Goal: Information Seeking & Learning: Learn about a topic

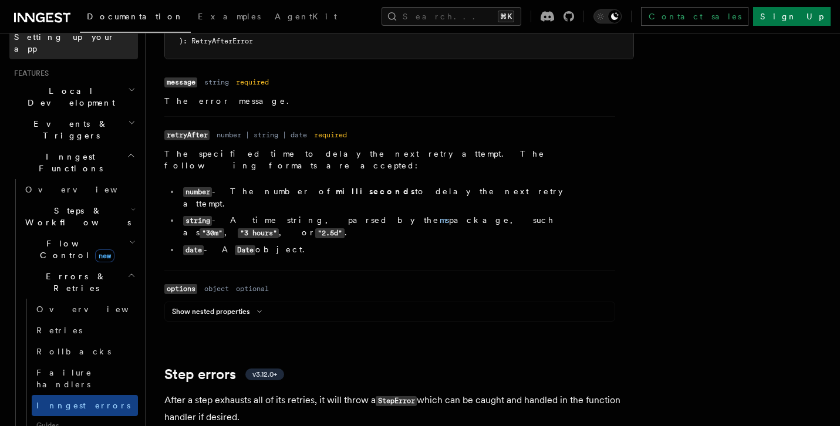
scroll to position [231, 0]
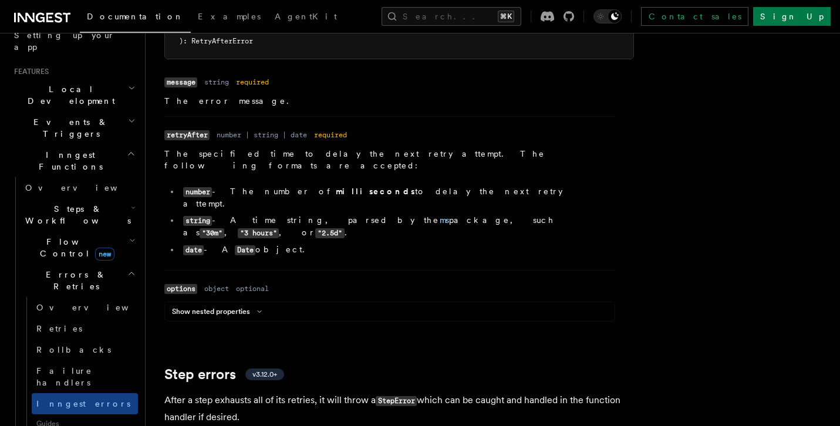
click at [74, 203] on span "Steps & Workflows" at bounding box center [76, 214] width 110 height 23
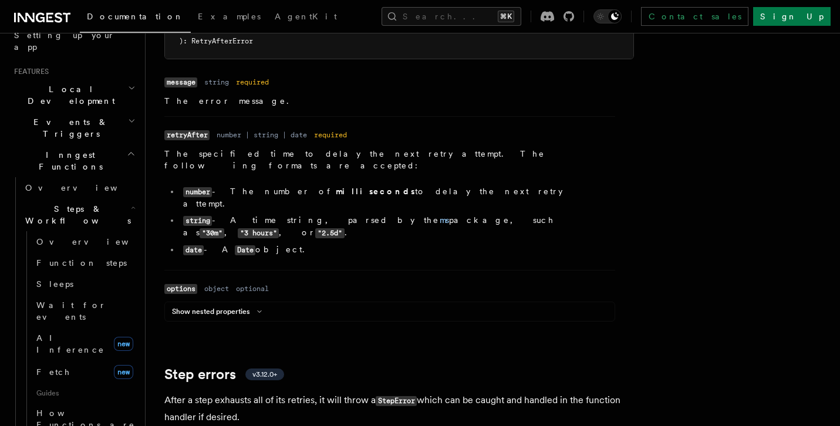
click at [74, 203] on span "Steps & Workflows" at bounding box center [76, 214] width 110 height 23
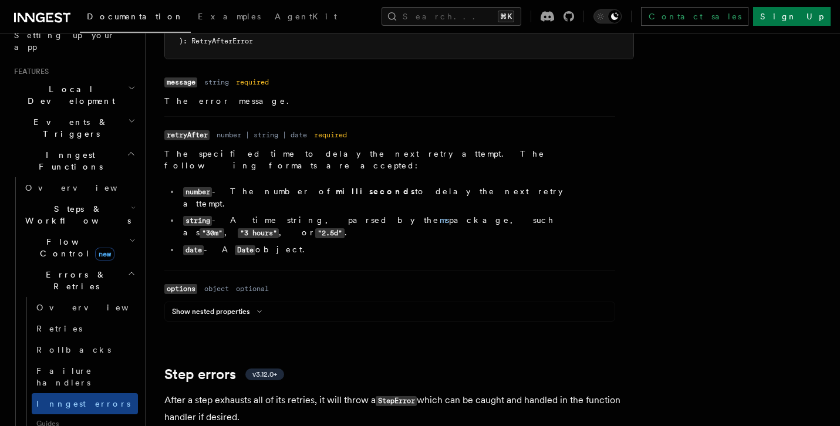
scroll to position [0, 0]
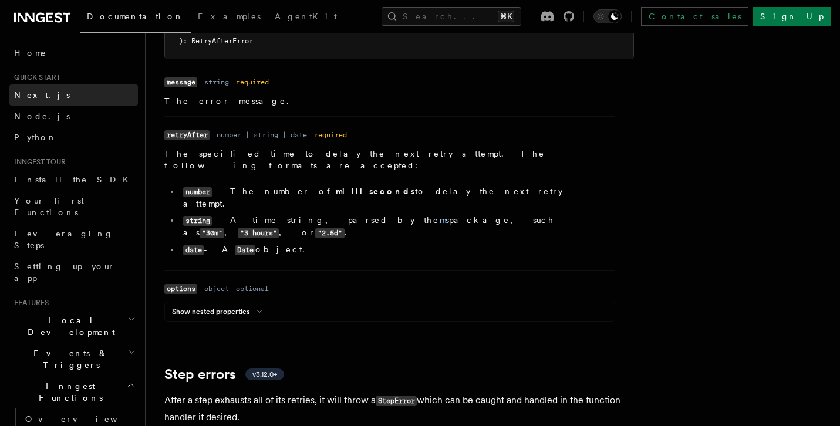
click at [50, 95] on link "Next.js" at bounding box center [73, 95] width 129 height 21
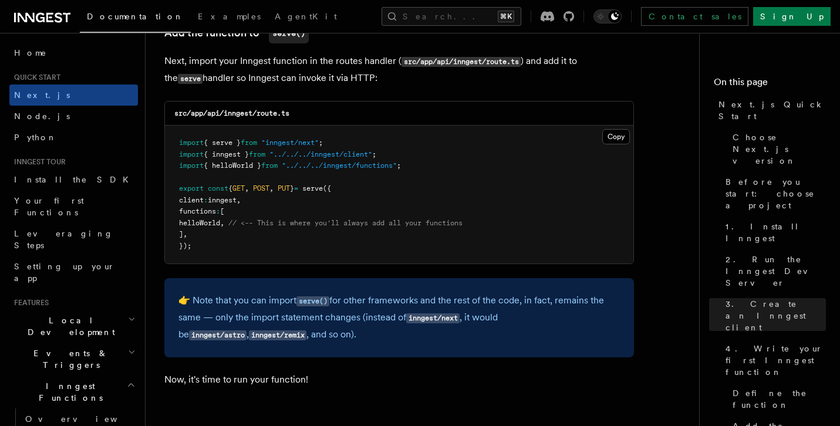
scroll to position [2344, 0]
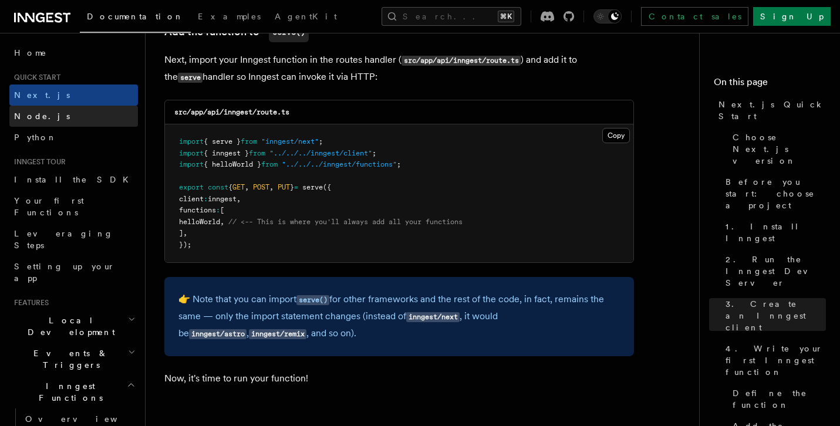
click at [63, 116] on link "Node.js" at bounding box center [73, 116] width 129 height 21
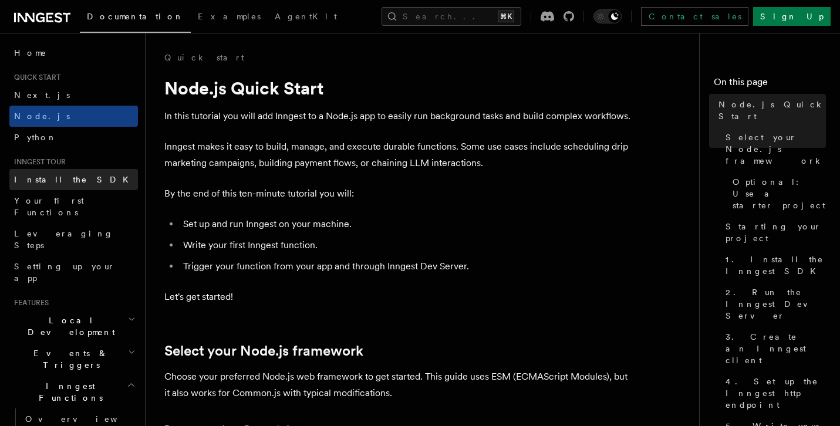
click at [57, 181] on span "Install the SDK" at bounding box center [75, 179] width 122 height 9
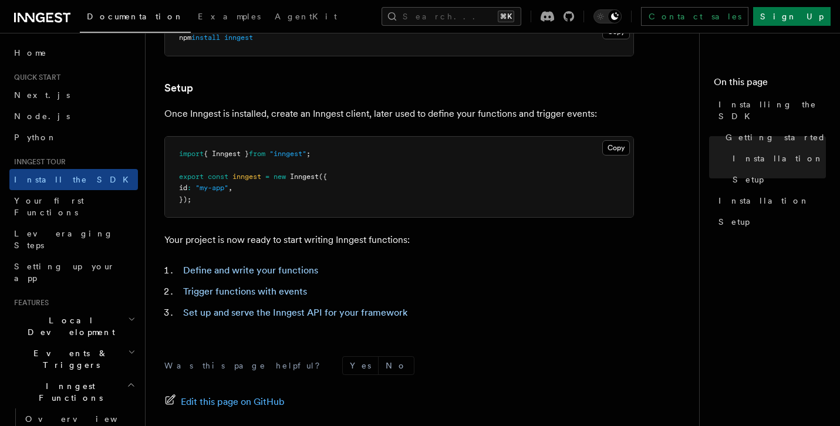
scroll to position [439, 0]
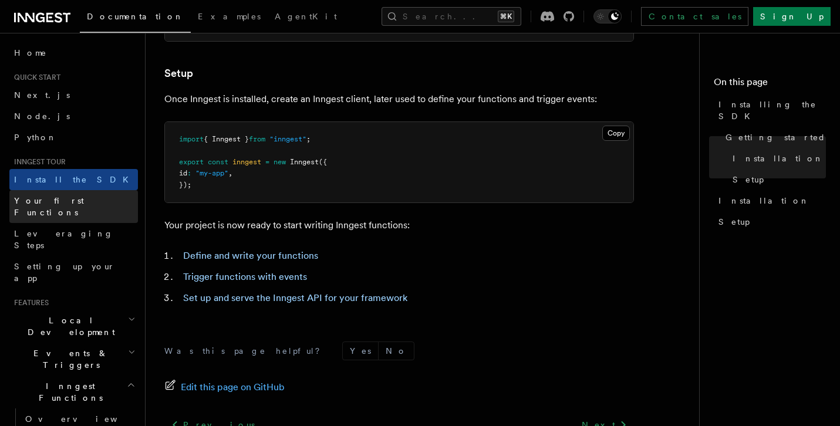
click at [60, 205] on span "Your first Functions" at bounding box center [49, 206] width 70 height 21
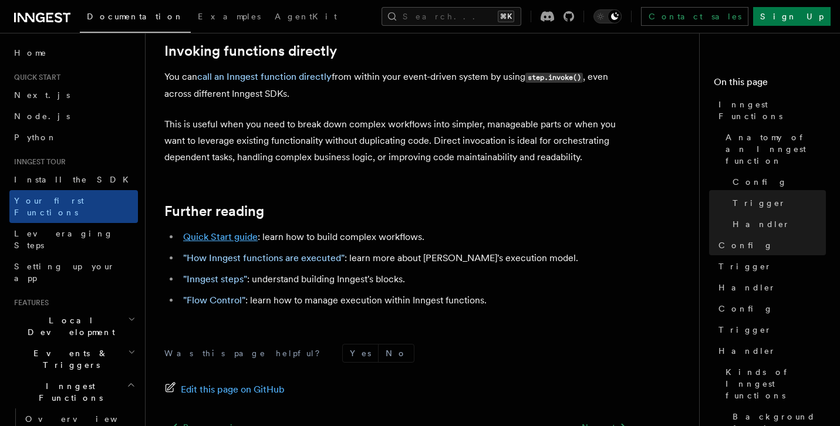
scroll to position [2402, 0]
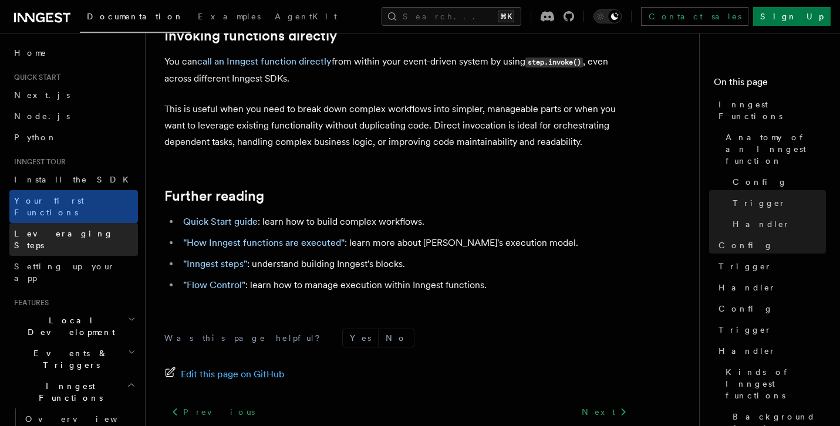
click at [58, 229] on span "Leveraging Steps" at bounding box center [63, 239] width 99 height 21
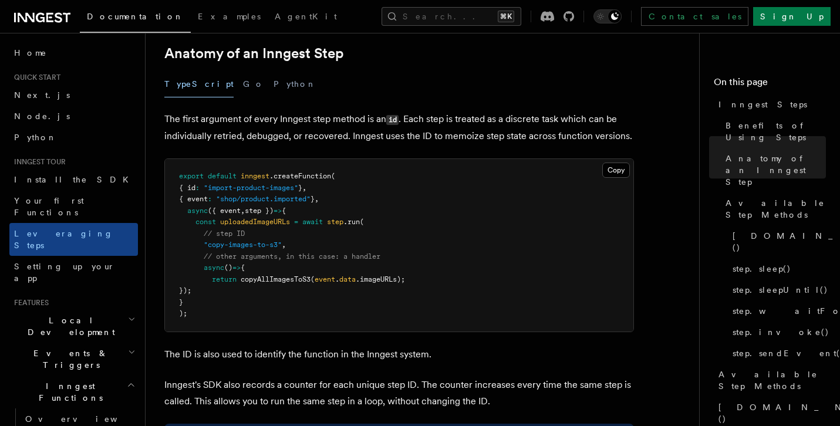
scroll to position [507, 0]
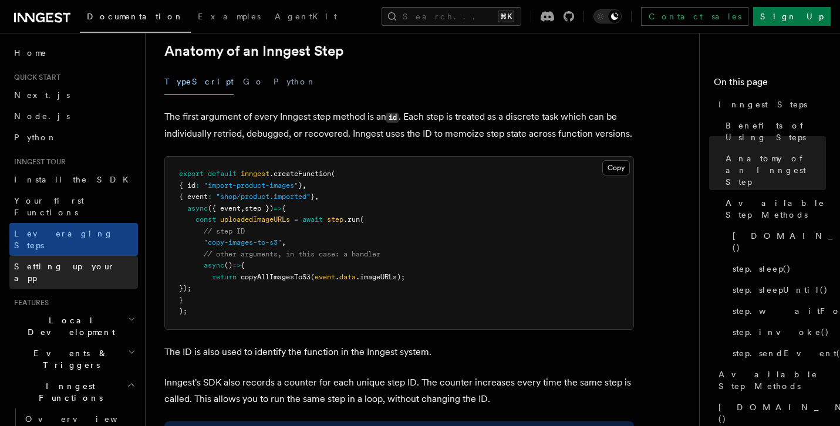
click at [55, 261] on span "Setting up your app" at bounding box center [76, 272] width 124 height 23
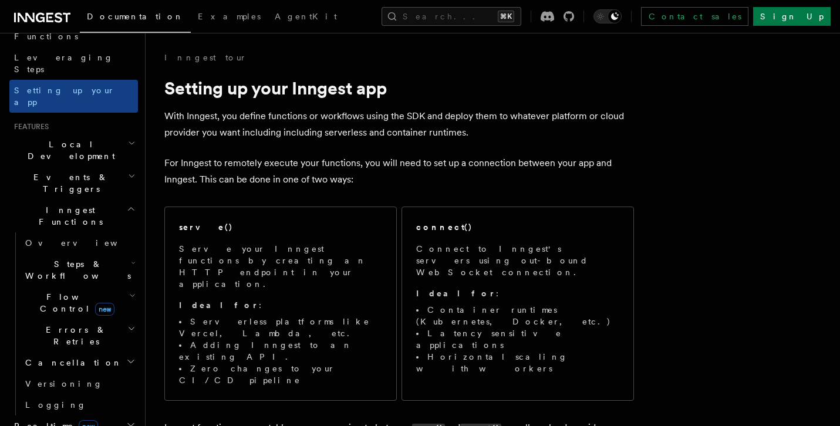
scroll to position [201, 0]
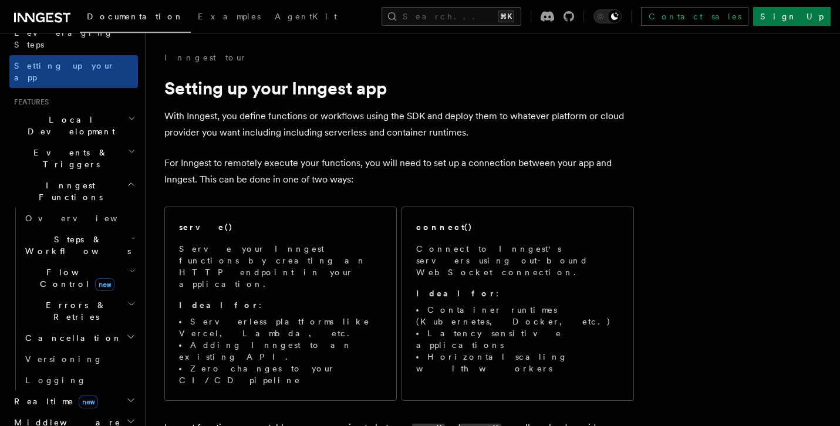
click at [55, 147] on span "Events & Triggers" at bounding box center [68, 158] width 119 height 23
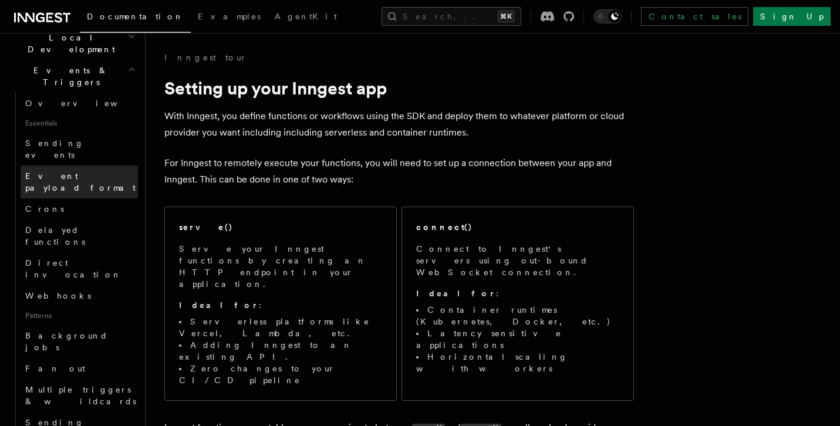
scroll to position [284, 0]
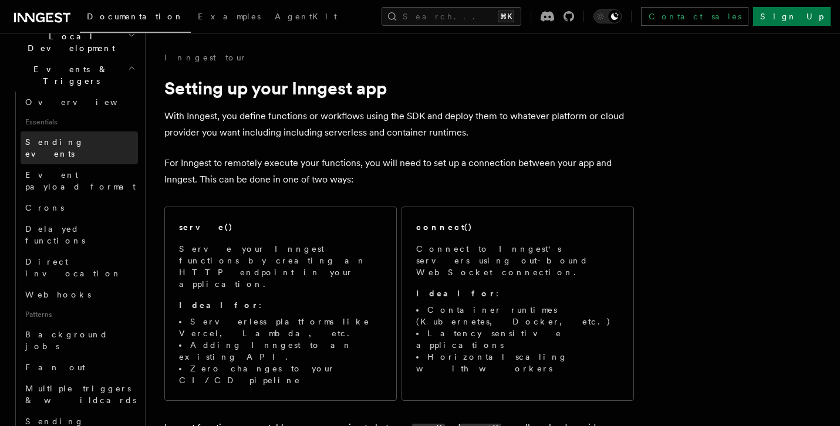
click at [66, 132] on link "Sending events" at bounding box center [79, 148] width 117 height 33
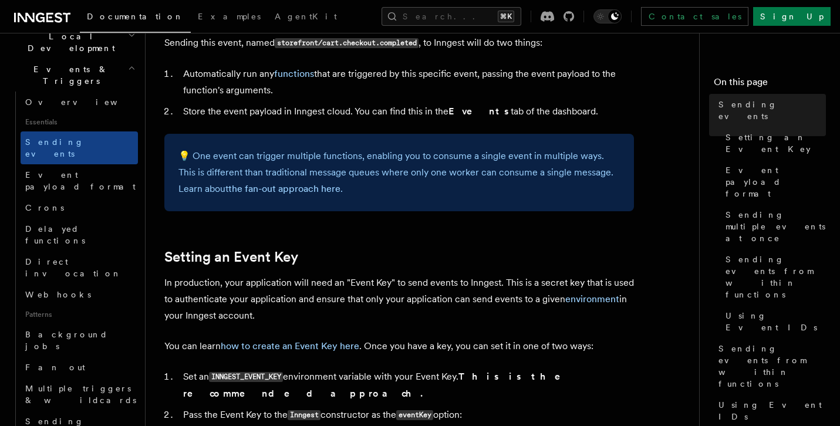
scroll to position [718, 0]
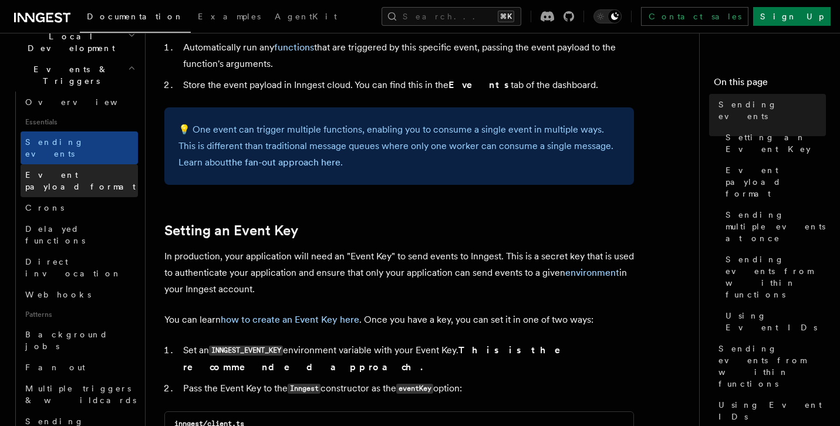
click at [78, 170] on span "Event payload format" at bounding box center [80, 180] width 110 height 21
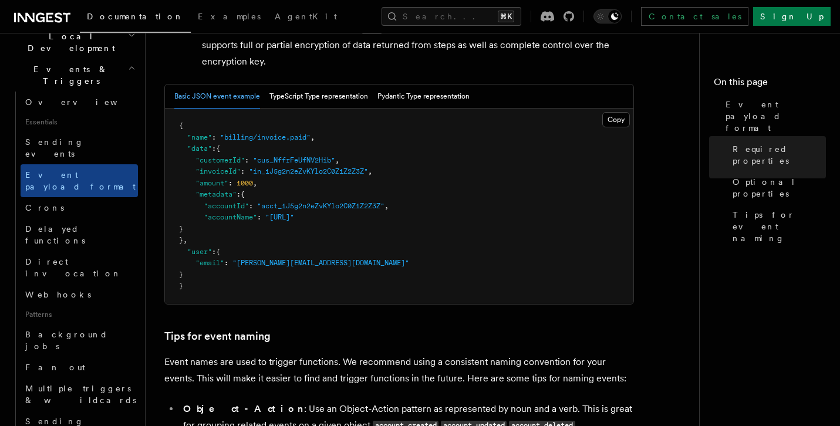
scroll to position [487, 0]
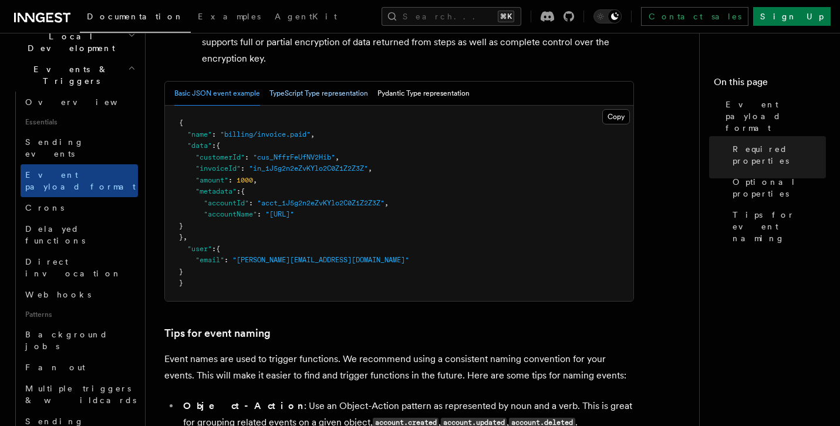
click at [303, 99] on button "TypeScript Type representation" at bounding box center [319, 94] width 99 height 24
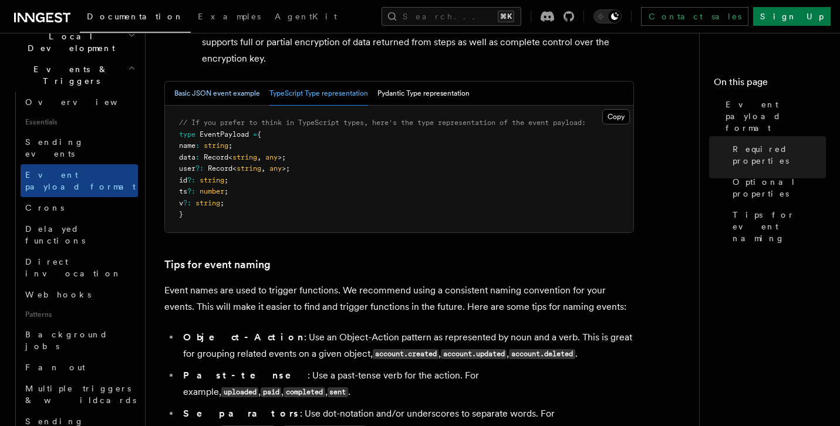
click at [221, 97] on button "Basic JSON event example" at bounding box center [217, 94] width 86 height 24
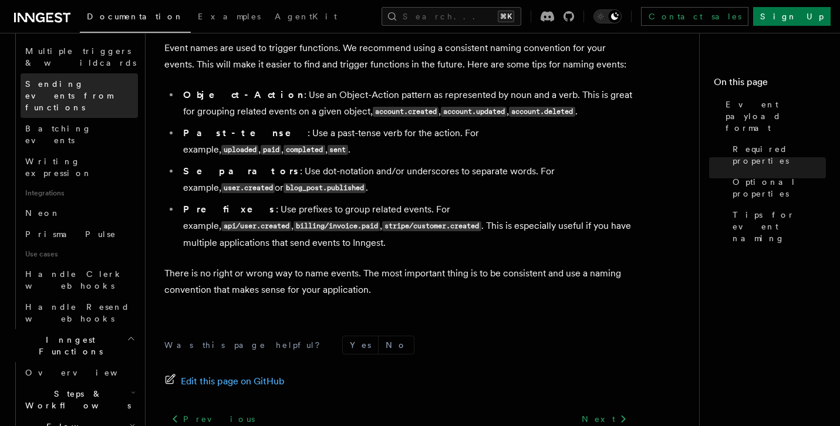
scroll to position [624, 0]
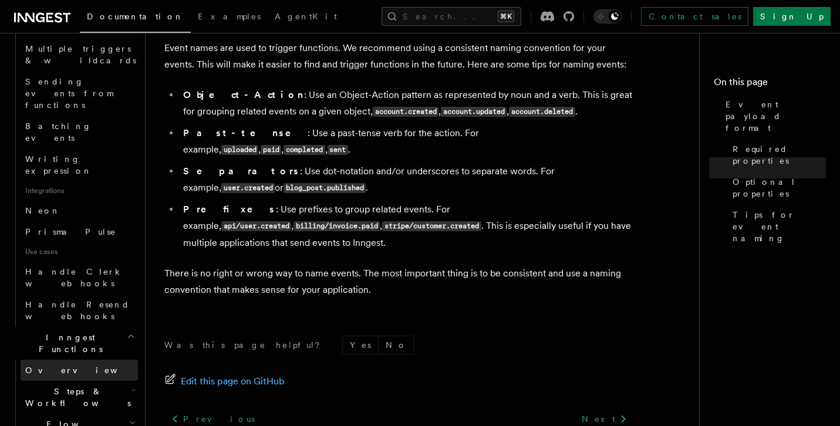
click at [45, 366] on span "Overview" at bounding box center [85, 370] width 121 height 9
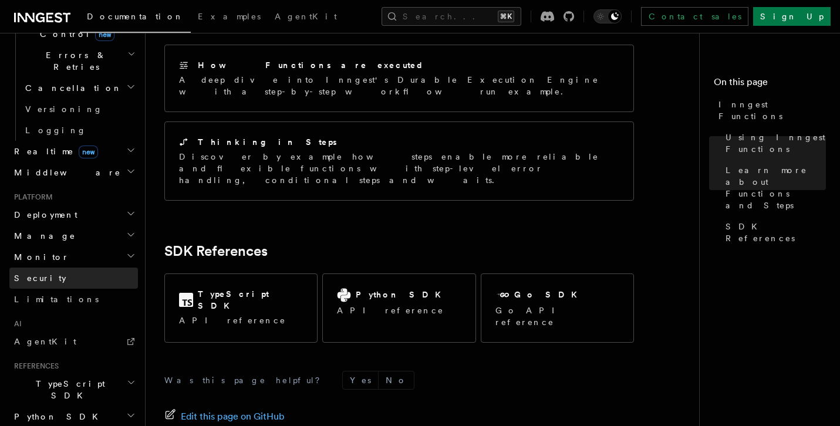
scroll to position [433, 0]
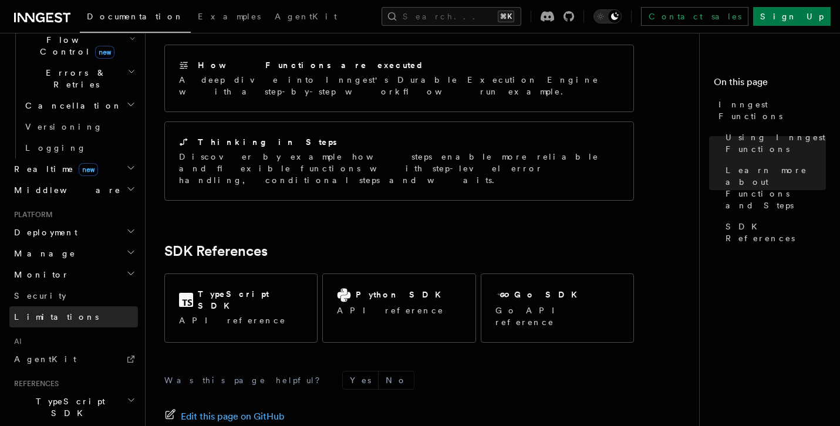
click at [65, 307] on link "Limitations" at bounding box center [73, 317] width 129 height 21
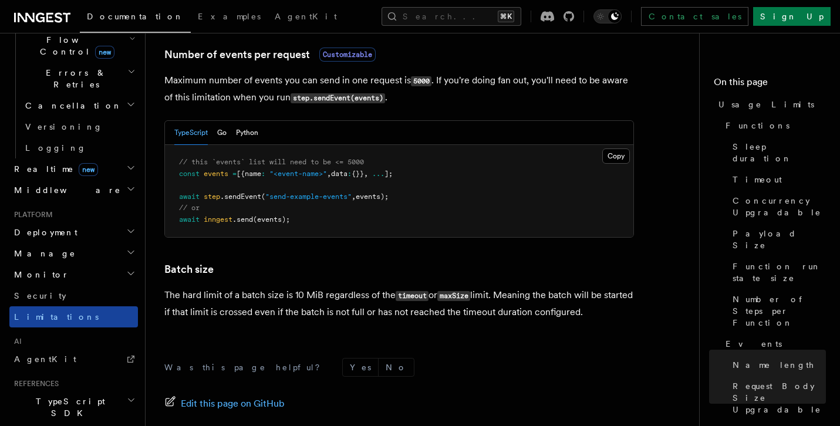
scroll to position [513, 0]
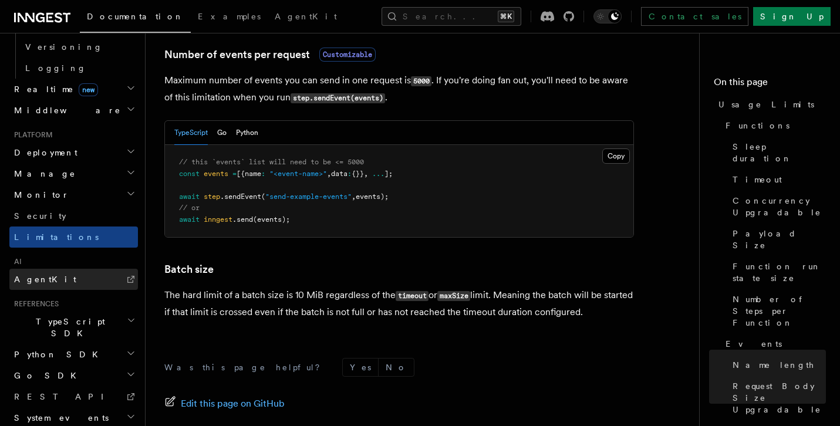
click at [55, 269] on link "AgentKit" at bounding box center [73, 279] width 129 height 21
click at [55, 184] on h2 "Monitor" at bounding box center [73, 194] width 129 height 21
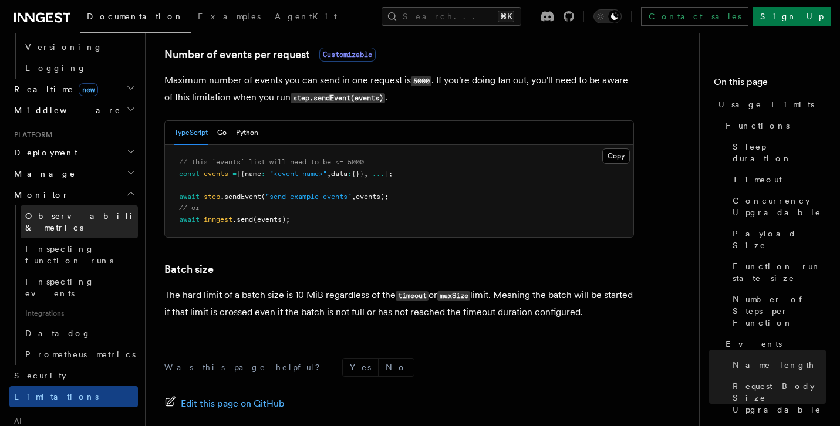
click at [58, 211] on span "Observability & metrics" at bounding box center [85, 221] width 121 height 21
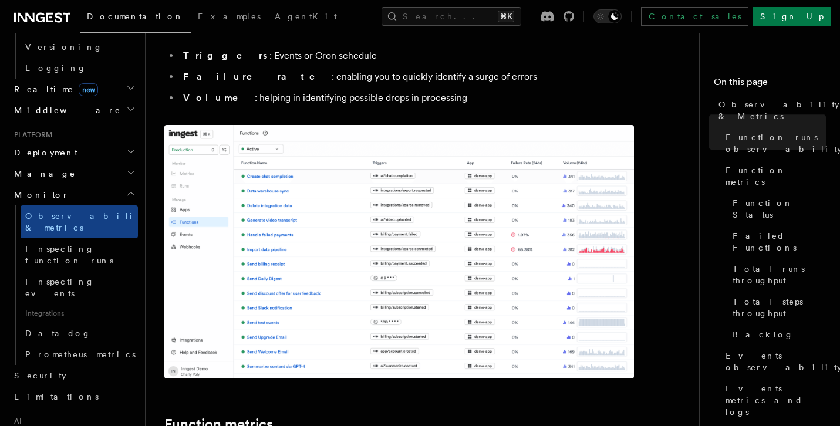
scroll to position [237, 0]
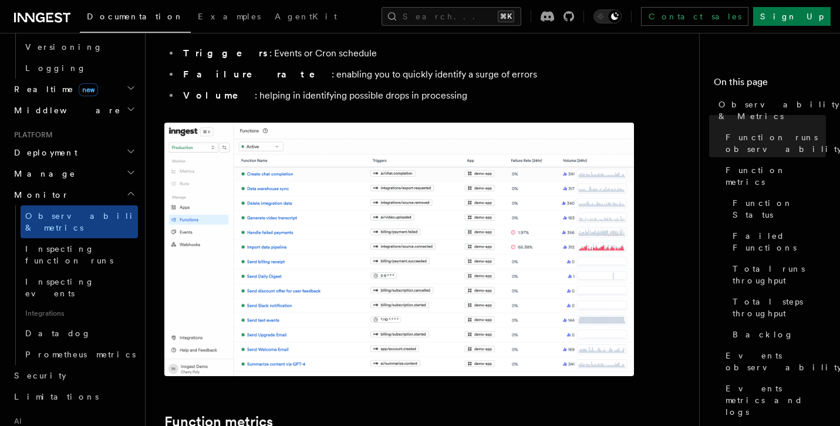
click at [295, 258] on img at bounding box center [399, 250] width 470 height 254
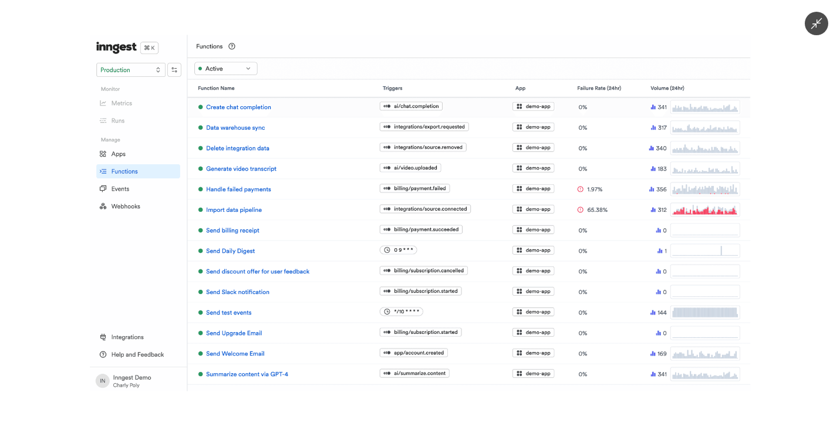
click at [816, 21] on icon "Minimize image" at bounding box center [816, 23] width 13 height 13
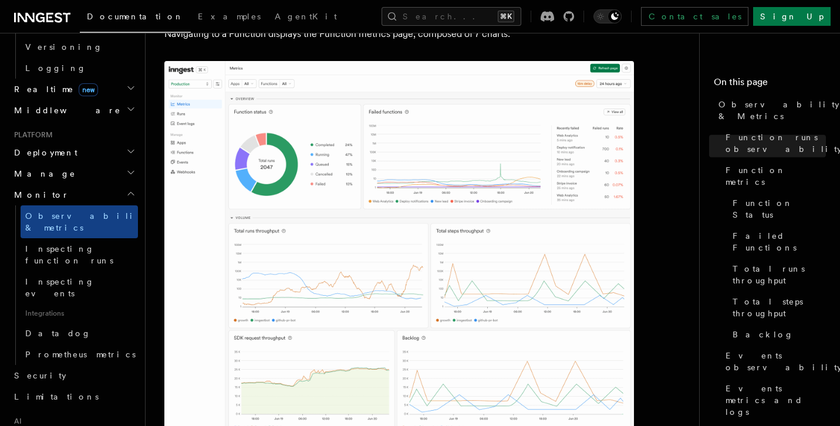
scroll to position [672, 0]
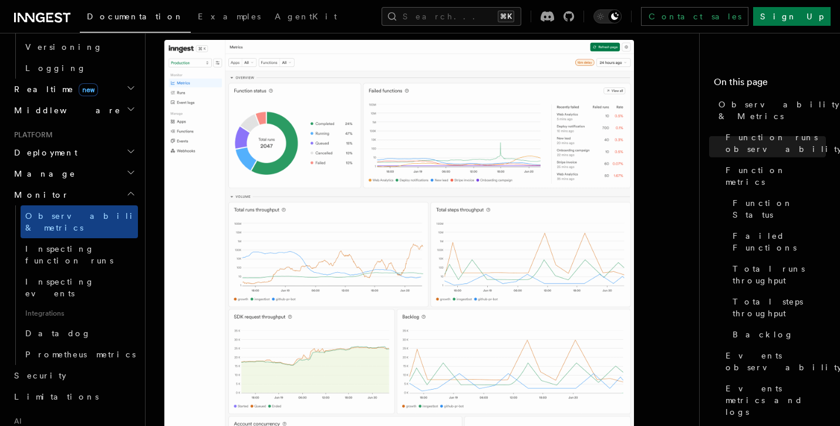
click at [386, 176] on img at bounding box center [399, 286] width 470 height 493
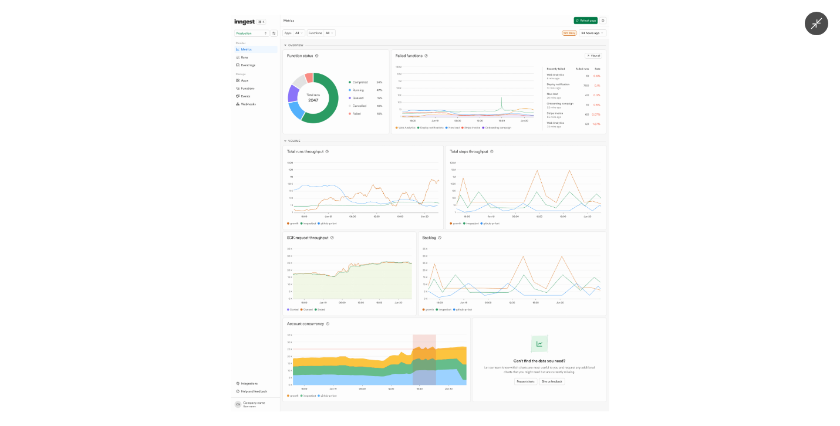
click at [358, 139] on img at bounding box center [420, 213] width 378 height 397
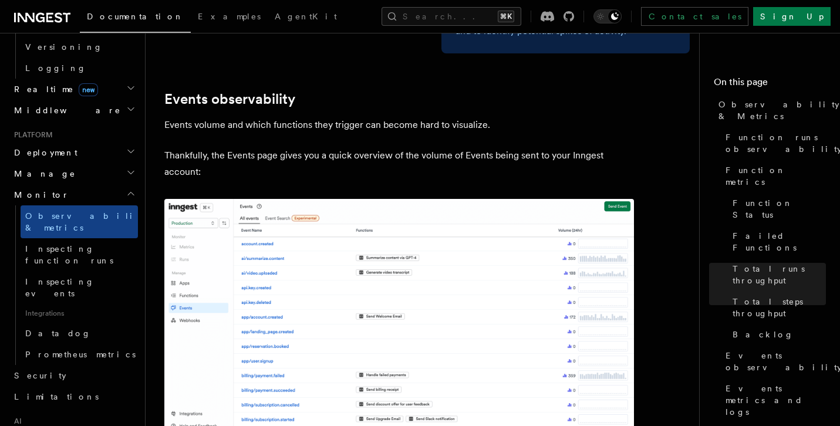
scroll to position [2580, 0]
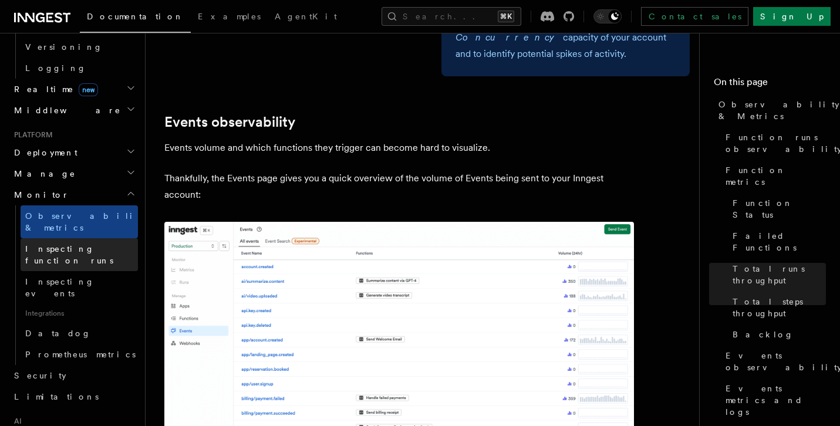
click at [82, 244] on span "Inspecting function runs" at bounding box center [69, 254] width 88 height 21
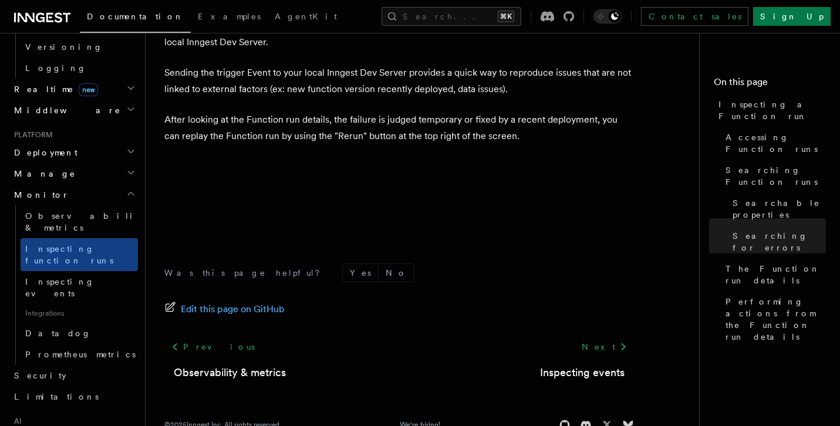
scroll to position [3100, 0]
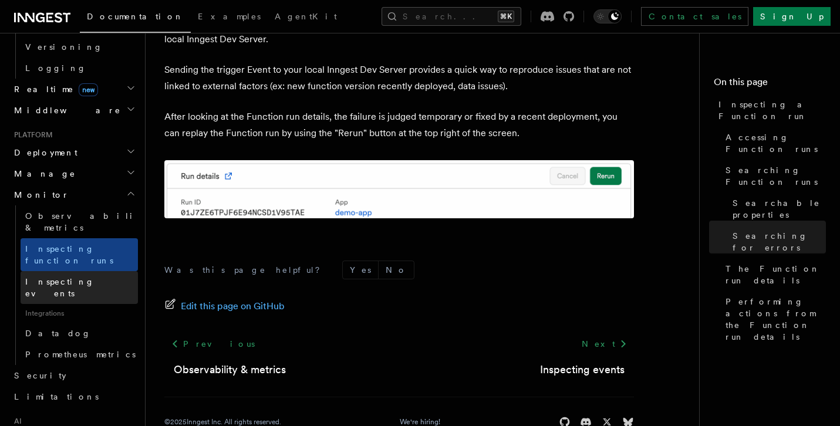
click at [68, 277] on span "Inspecting events" at bounding box center [59, 287] width 69 height 21
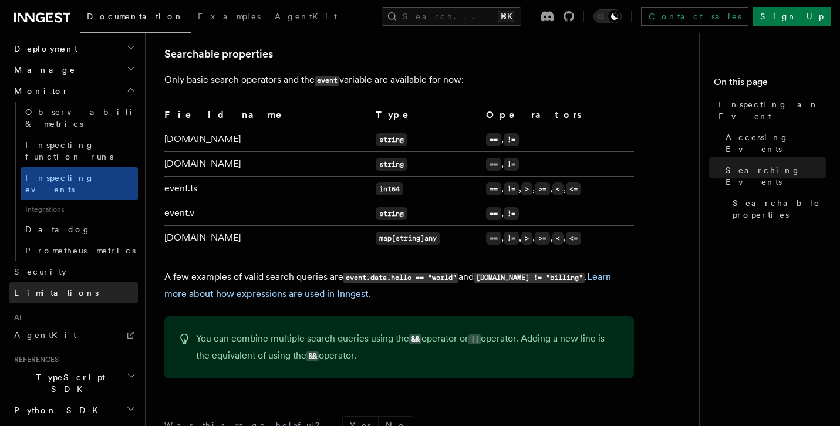
scroll to position [638, 0]
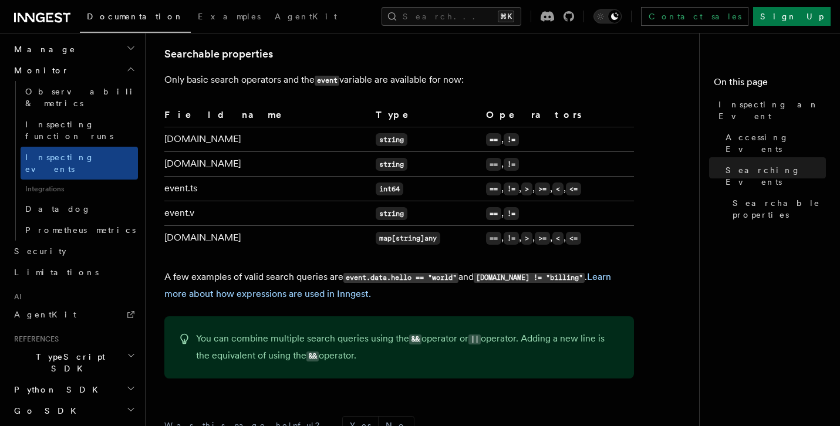
click at [57, 351] on span "TypeScript SDK" at bounding box center [67, 362] width 117 height 23
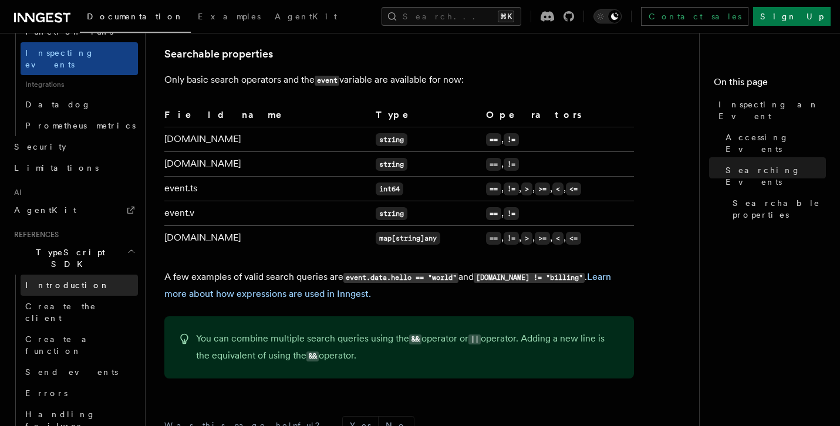
scroll to position [763, 0]
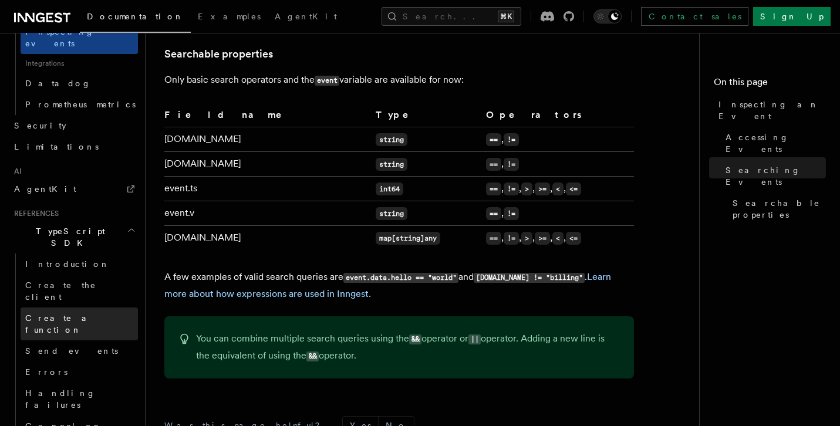
click at [66, 314] on span "Create a function" at bounding box center [60, 324] width 70 height 21
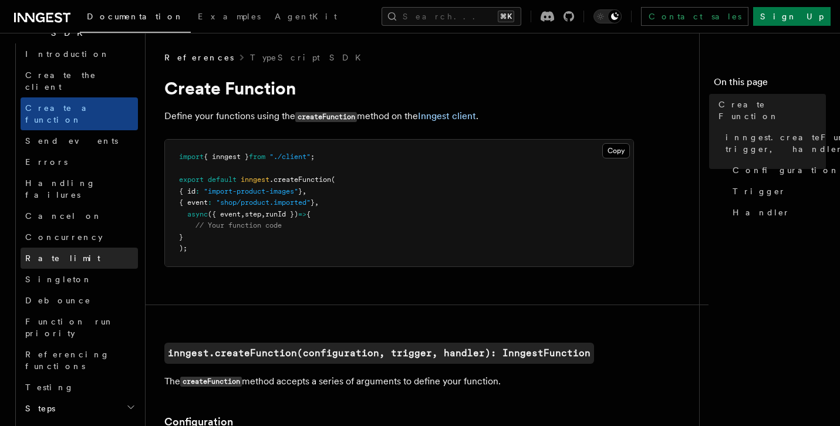
scroll to position [814, 0]
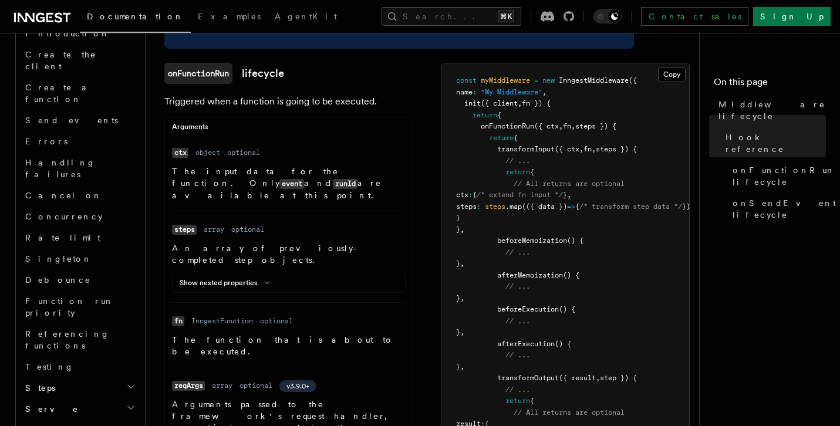
scroll to position [1037, 0]
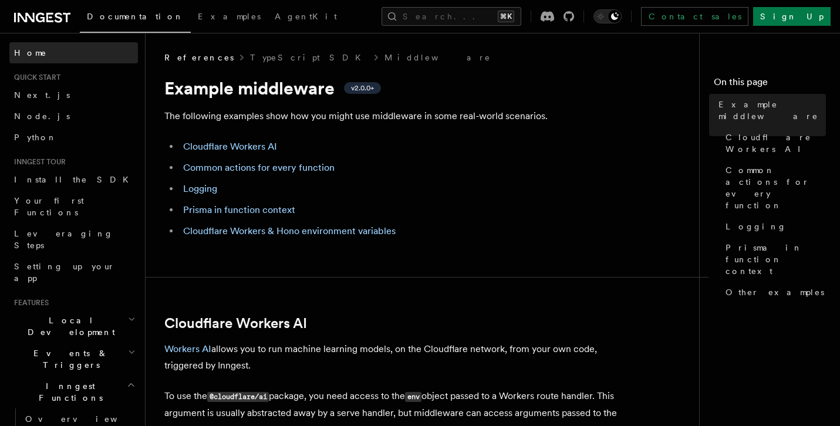
click at [55, 57] on link "Home" at bounding box center [73, 52] width 129 height 21
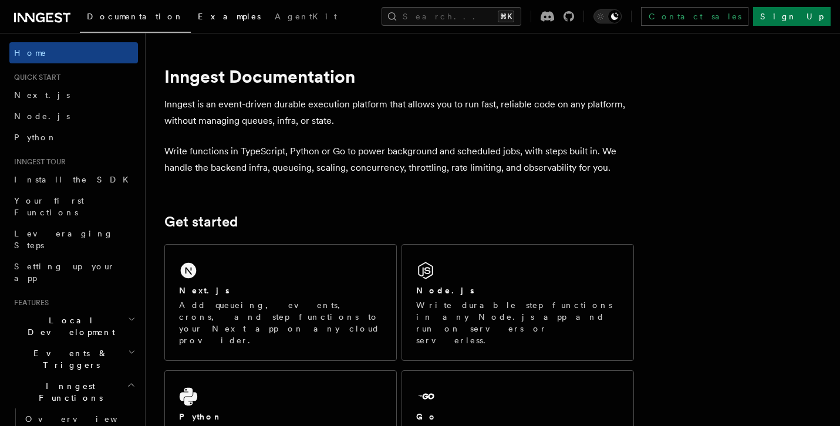
click at [198, 13] on span "Examples" at bounding box center [229, 16] width 63 height 9
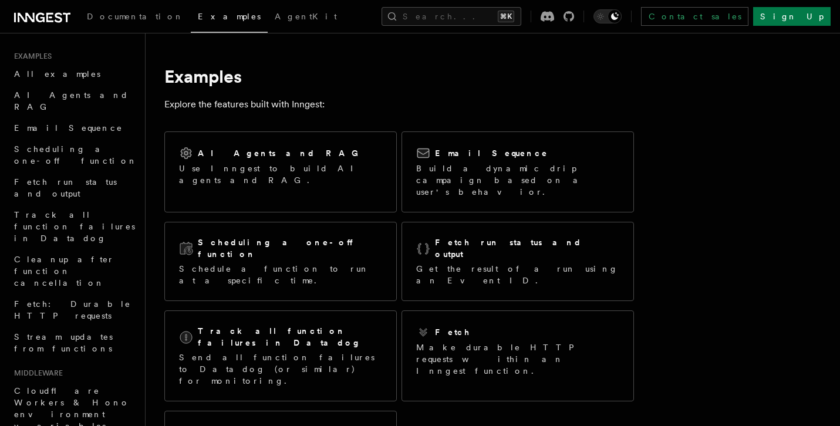
click at [55, 14] on icon at bounding box center [59, 17] width 8 height 10
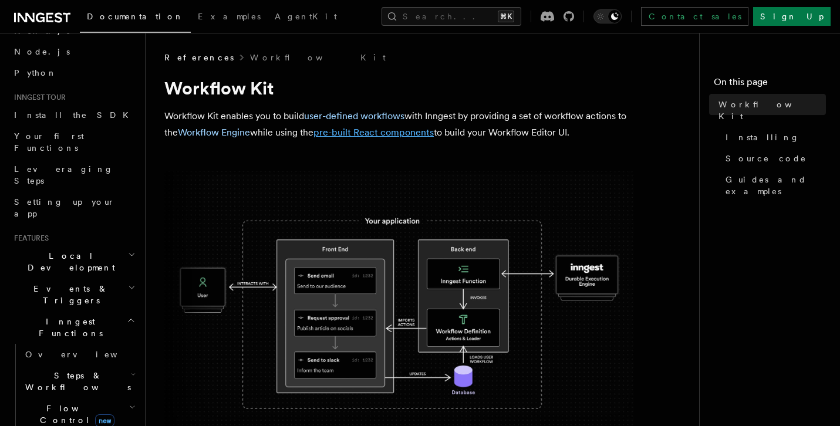
click at [366, 132] on link "pre-built React components" at bounding box center [374, 132] width 120 height 11
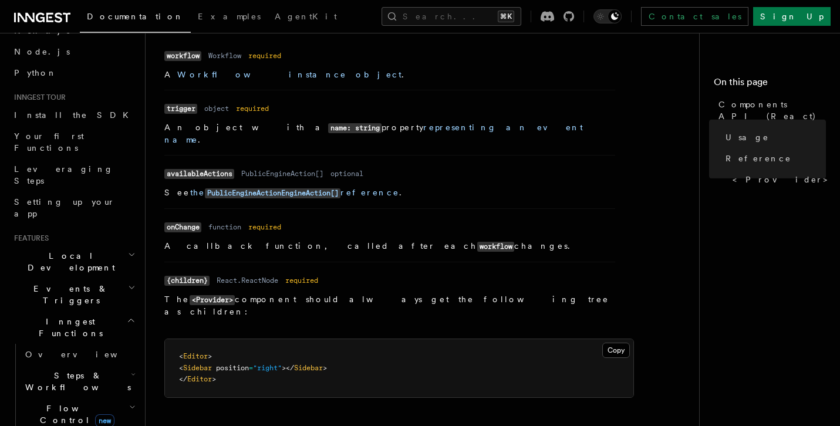
scroll to position [1167, 0]
